Goal: Transaction & Acquisition: Purchase product/service

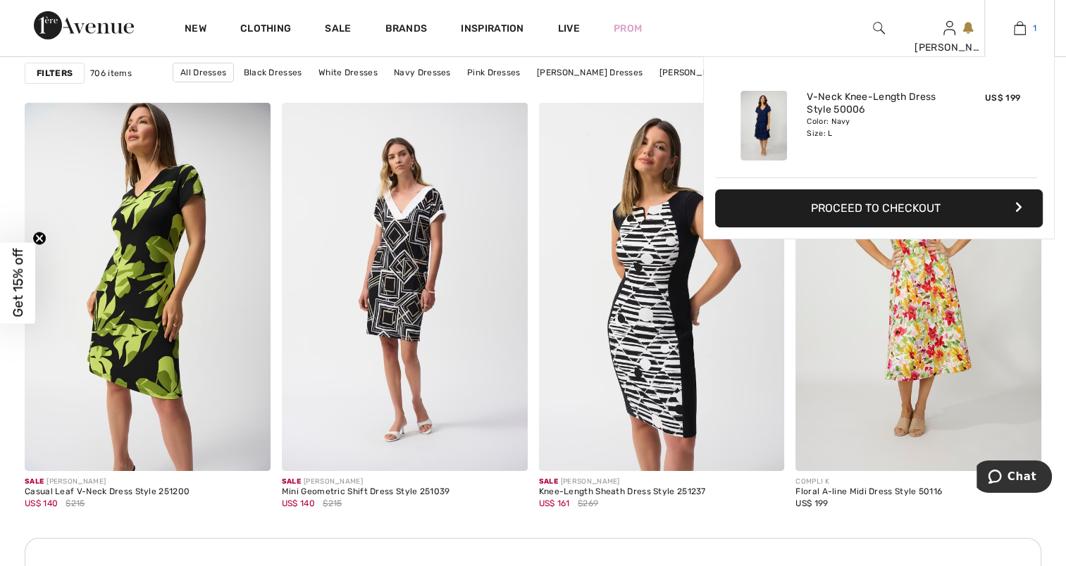
click at [1016, 31] on img at bounding box center [1020, 28] width 12 height 17
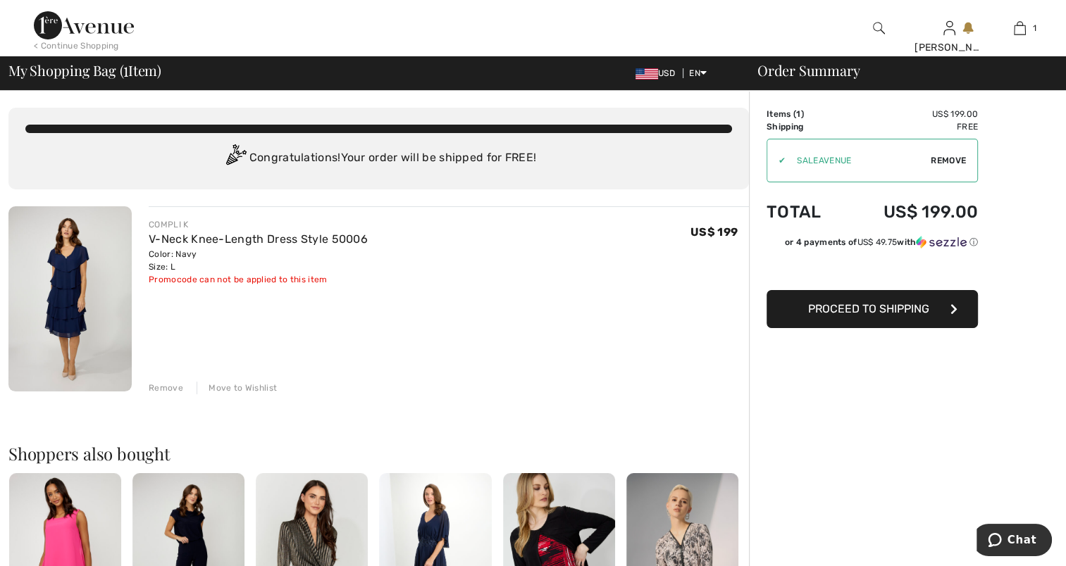
click at [68, 280] on img at bounding box center [69, 298] width 123 height 185
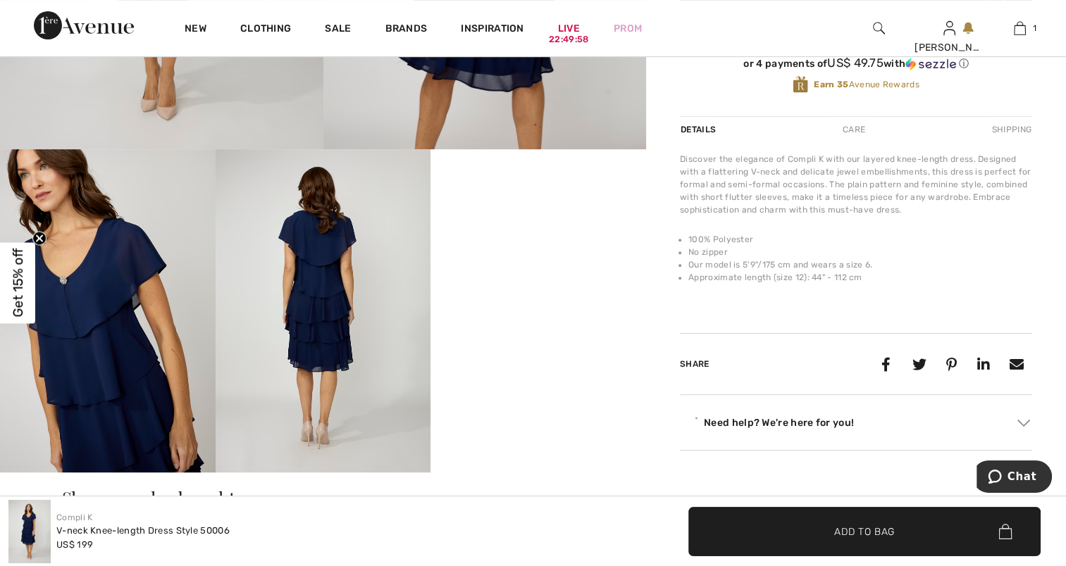
scroll to position [493, 0]
